Goal: Information Seeking & Learning: Find contact information

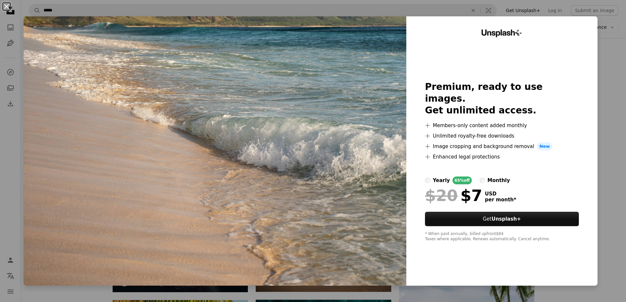
click at [10, 7] on button "An X shape" at bounding box center [7, 7] width 8 height 8
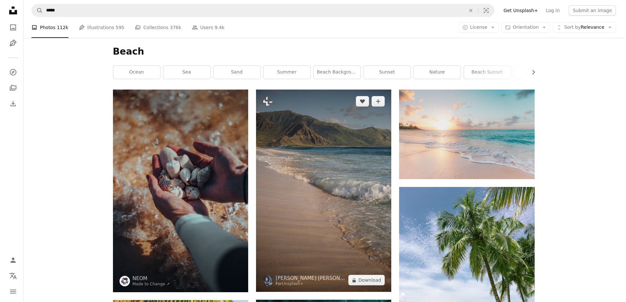
scroll to position [65, 0]
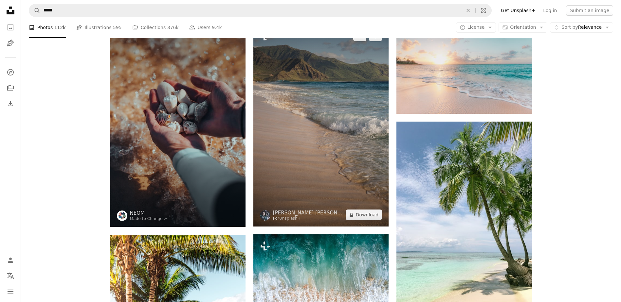
click at [303, 90] on img at bounding box center [320, 125] width 135 height 203
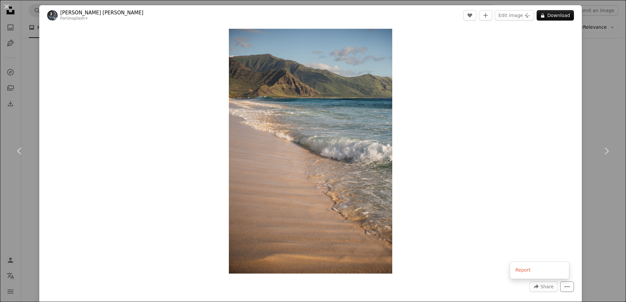
click at [564, 288] on icon "More Actions" at bounding box center [567, 287] width 6 height 6
drag, startPoint x: 300, startPoint y: 182, endPoint x: 297, endPoint y: 180, distance: 3.7
click at [72, 10] on header "[PERSON_NAME] [PERSON_NAME] For Unsplash+ A heart A plus sign Edit image Plus s…" at bounding box center [310, 15] width 542 height 20
click at [72, 12] on link "[PERSON_NAME] [PERSON_NAME]" at bounding box center [101, 12] width 83 height 7
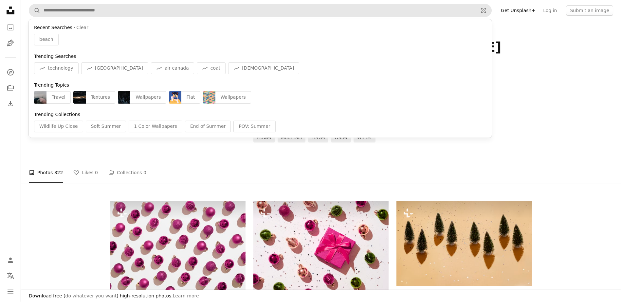
click at [80, 17] on div "Recent Searches · Clear beach Trending Searches A trend sign technology A trend…" at bounding box center [257, 10] width 435 height 12
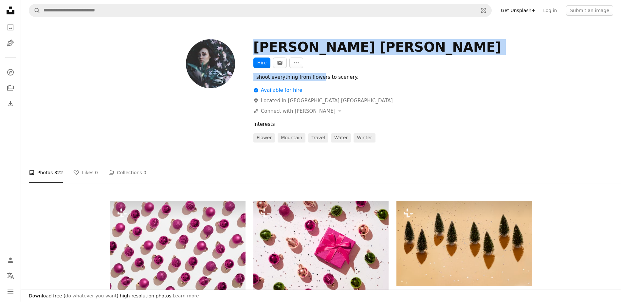
drag, startPoint x: 560, startPoint y: 61, endPoint x: 315, endPoint y: 59, distance: 244.7
click at [315, 59] on div "[PERSON_NAME] [PERSON_NAME] Hire An envelope More Actions I shoot everything fr…" at bounding box center [320, 90] width 421 height 103
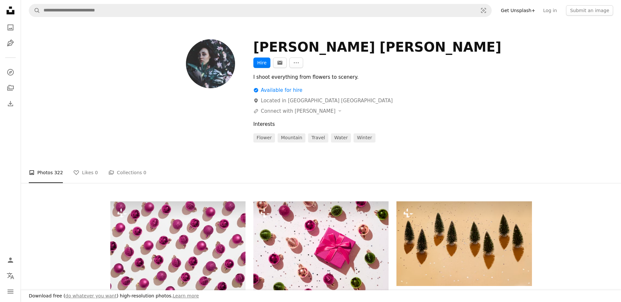
drag, startPoint x: 242, startPoint y: 58, endPoint x: 249, endPoint y: 55, distance: 6.9
click at [244, 57] on div at bounding box center [177, 90] width 135 height 103
drag, startPoint x: 251, startPoint y: 46, endPoint x: 324, endPoint y: 52, distance: 73.2
click at [324, 52] on div "[PERSON_NAME] [PERSON_NAME] Hire An envelope More Actions I shoot everything fr…" at bounding box center [320, 90] width 421 height 103
copy div "[PERSON_NAME] [PERSON_NAME]"
